Goal: Transaction & Acquisition: Book appointment/travel/reservation

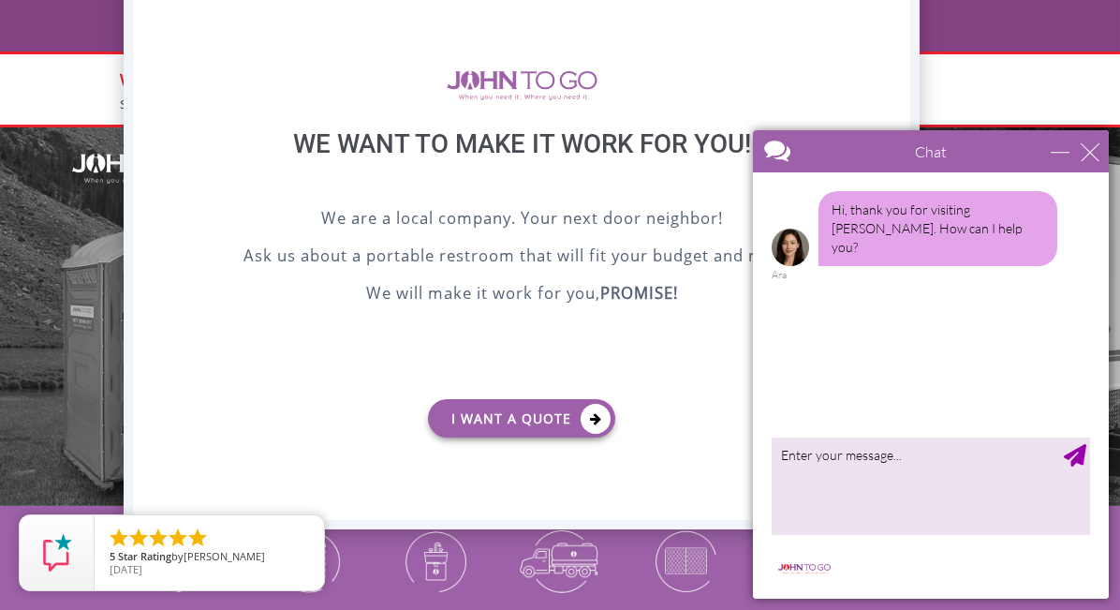
click at [1101, 150] on div "Chat" at bounding box center [930, 151] width 356 height 42
click at [1089, 152] on div "close" at bounding box center [1089, 151] width 19 height 19
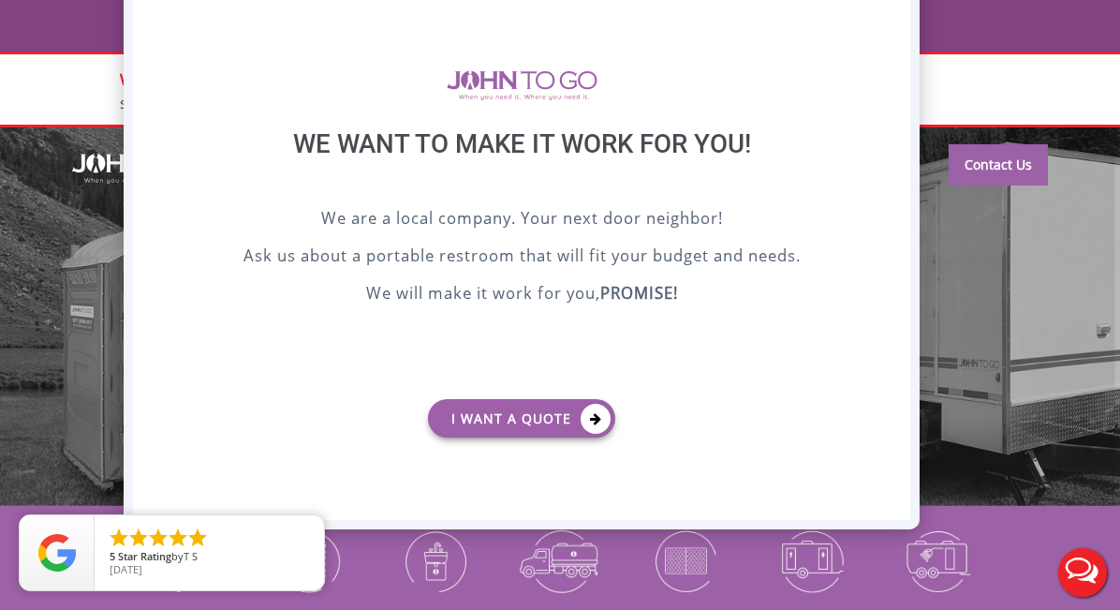
click at [799, 236] on div "We are a local company. Your next door neighbor! Ask us about a portable restro…" at bounding box center [522, 295] width 684 height 178
click at [958, 258] on div at bounding box center [560, 305] width 1120 height 610
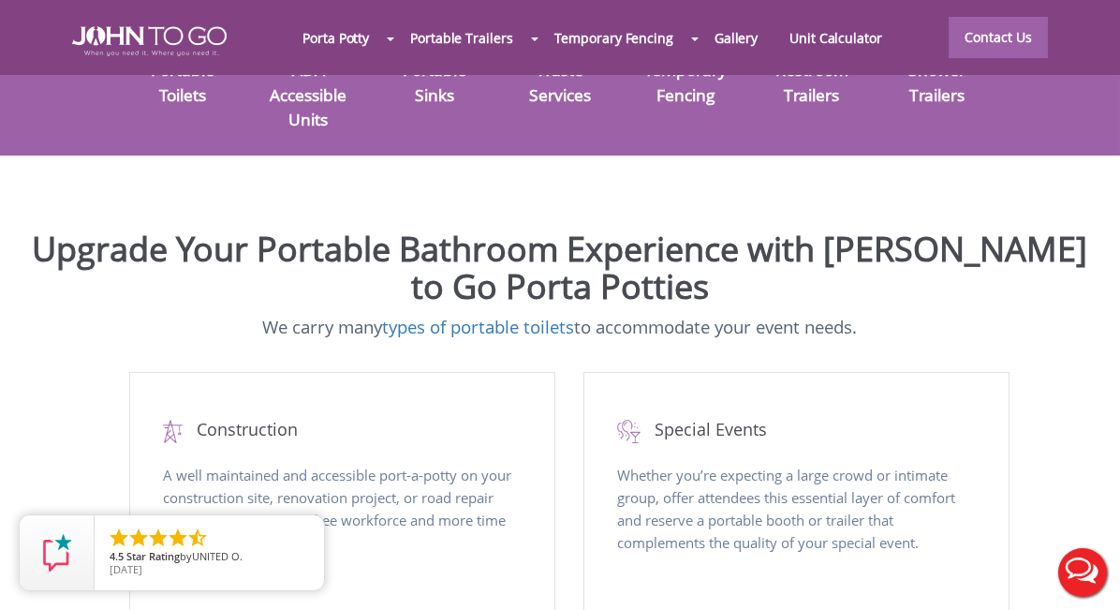
scroll to position [749, 0]
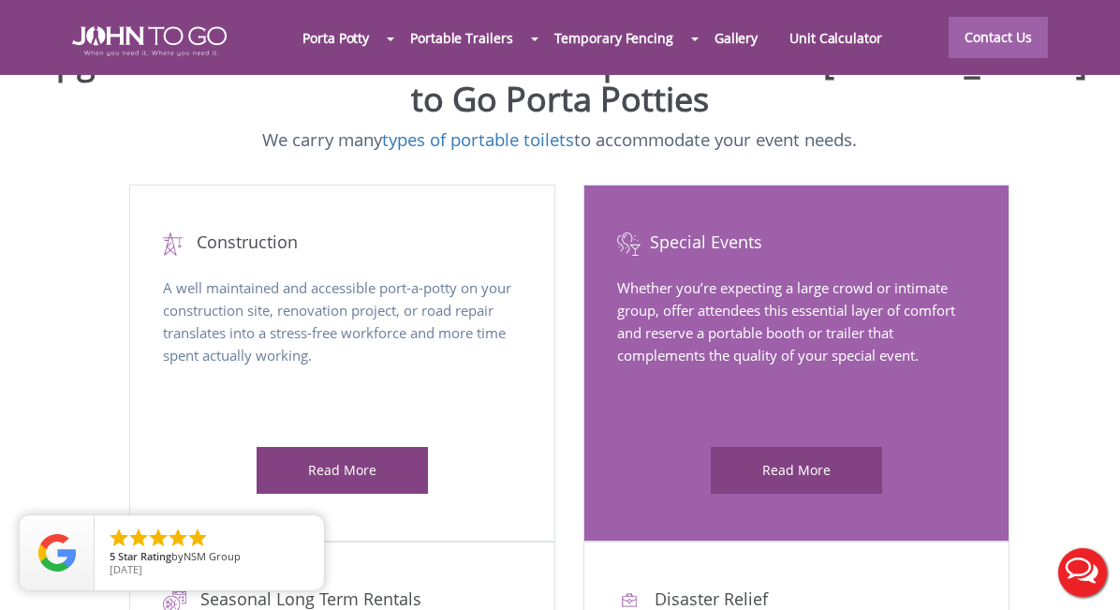
click at [711, 447] on div "Read More" at bounding box center [797, 471] width 172 height 48
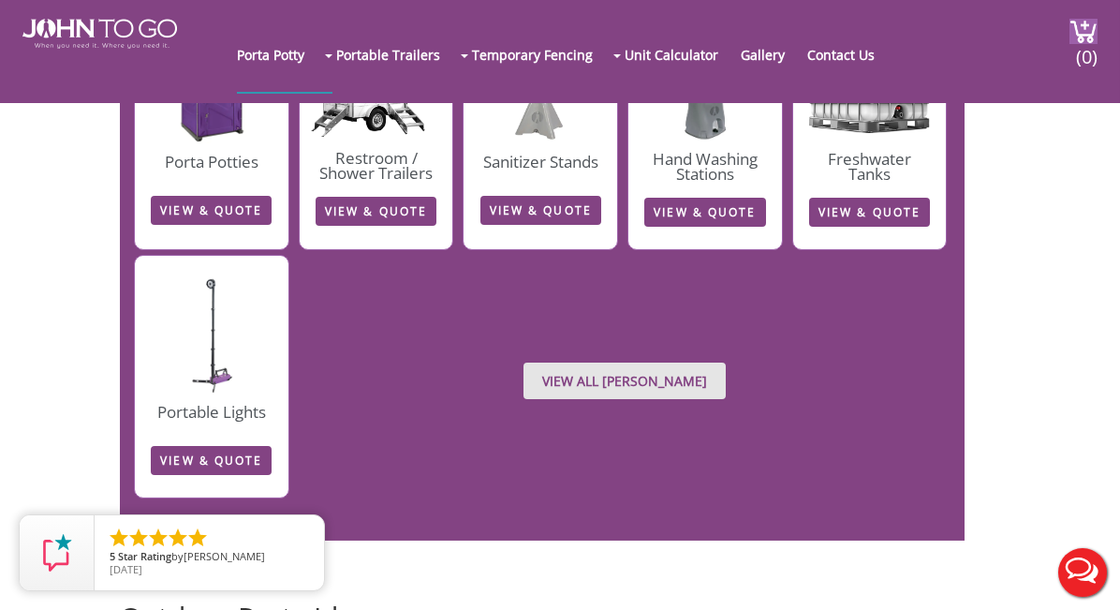
scroll to position [2998, 0]
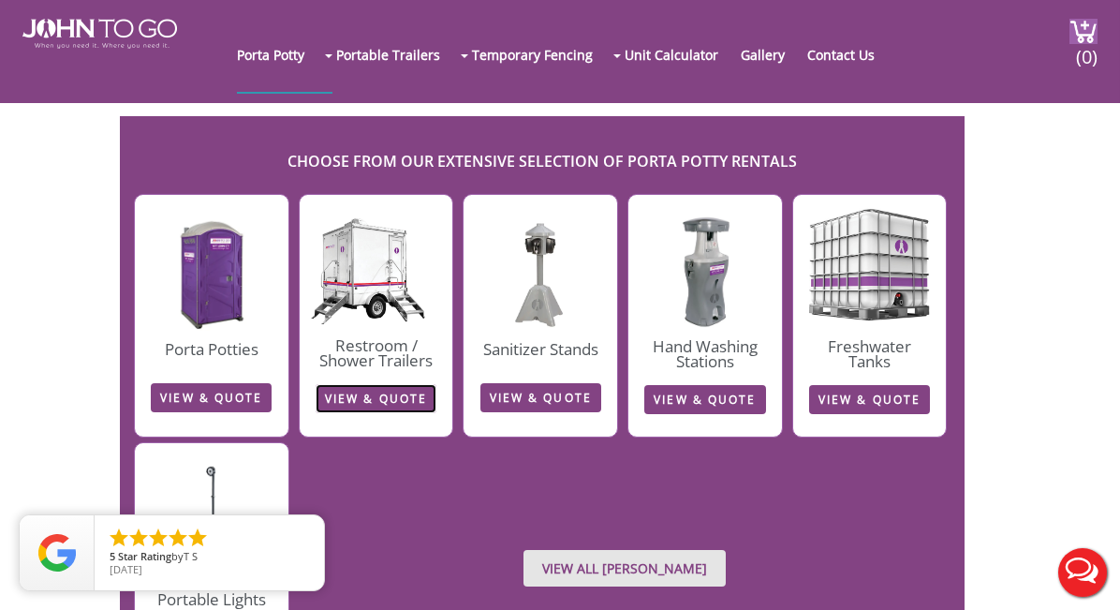
click at [323, 384] on link "VIEW & QUOTE" at bounding box center [376, 398] width 121 height 29
